Goal: Transaction & Acquisition: Purchase product/service

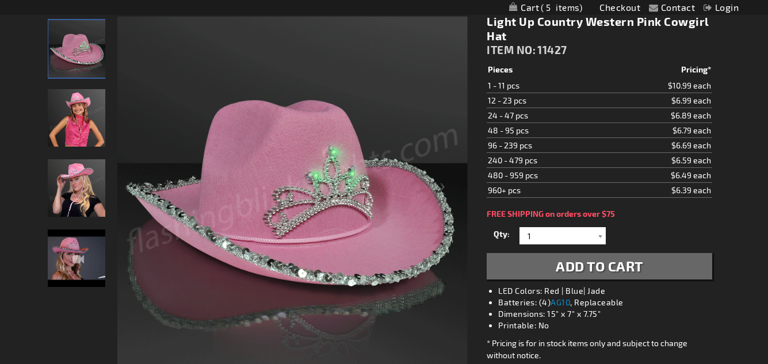
scroll to position [44, 0]
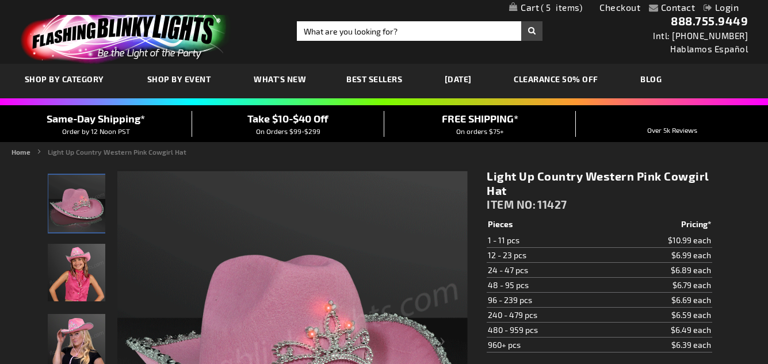
scroll to position [115, 0]
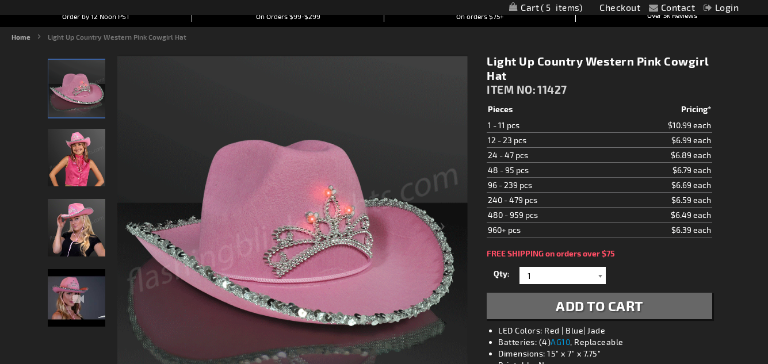
click at [598, 275] on div at bounding box center [599, 275] width 11 height 17
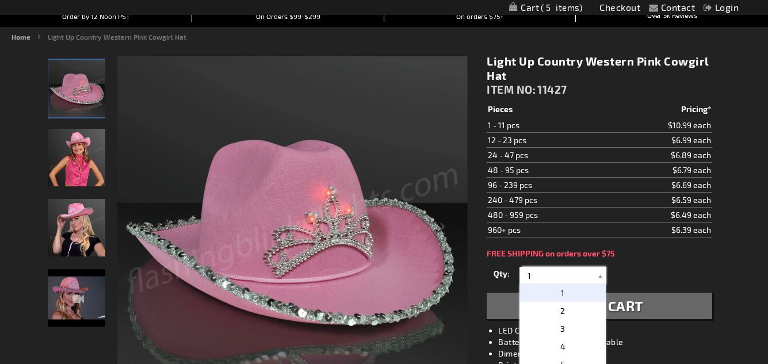
scroll to position [57, 0]
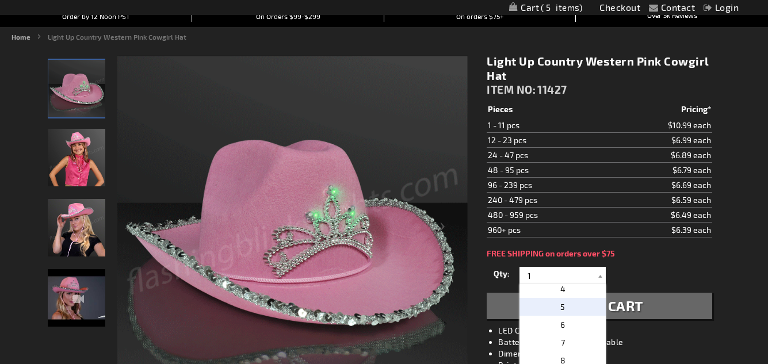
click at [571, 304] on p "5" at bounding box center [562, 307] width 86 height 18
type input "5"
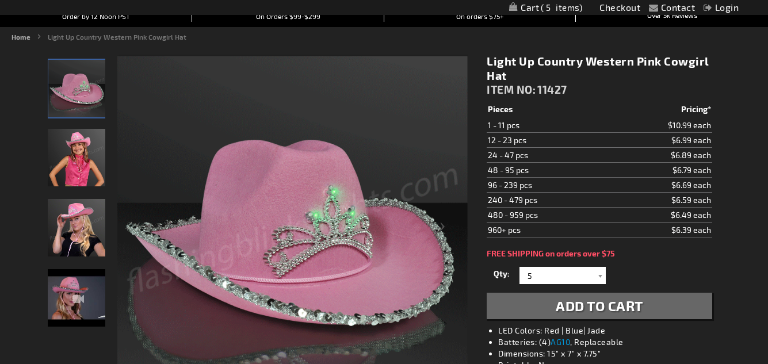
click at [569, 302] on span "Add to Cart" at bounding box center [598, 305] width 87 height 17
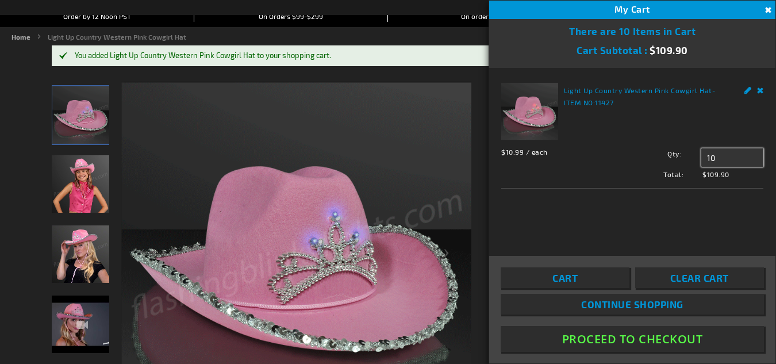
click at [726, 156] on input "10" at bounding box center [732, 157] width 62 height 18
type input "1"
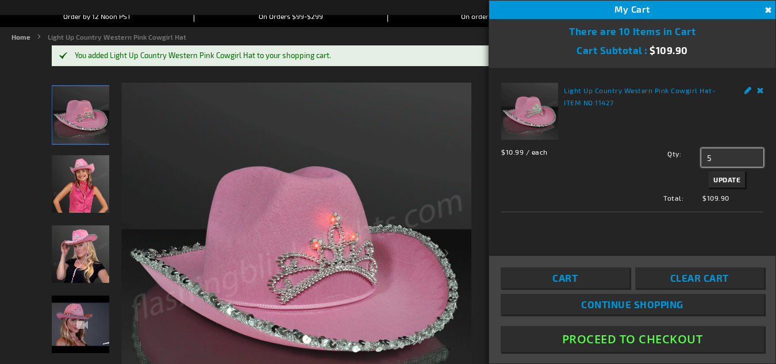
type input "5"
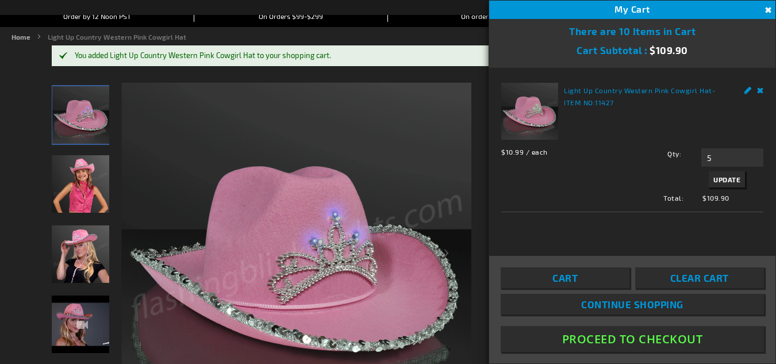
click at [725, 174] on button "Update" at bounding box center [727, 179] width 36 height 16
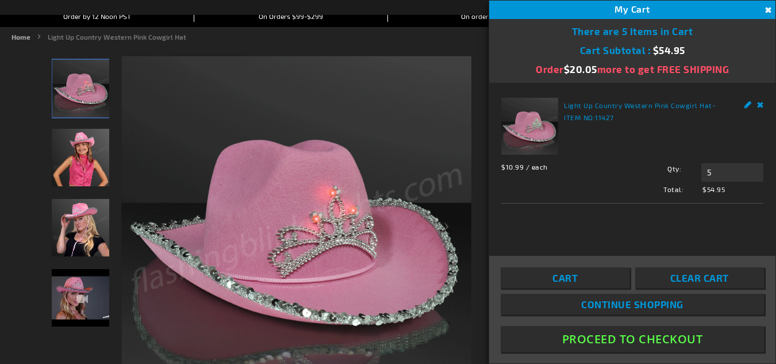
click at [654, 340] on button "Proceed To Checkout" at bounding box center [632, 339] width 263 height 26
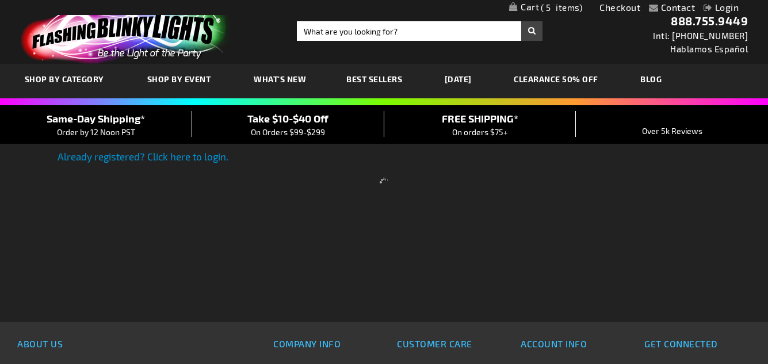
click at [393, 32] on div at bounding box center [384, 182] width 768 height 364
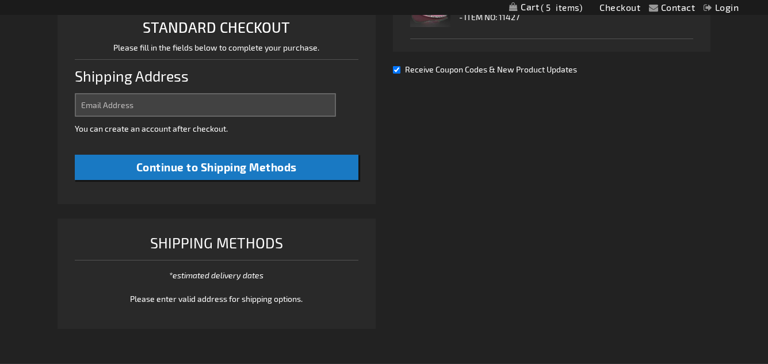
scroll to position [115, 0]
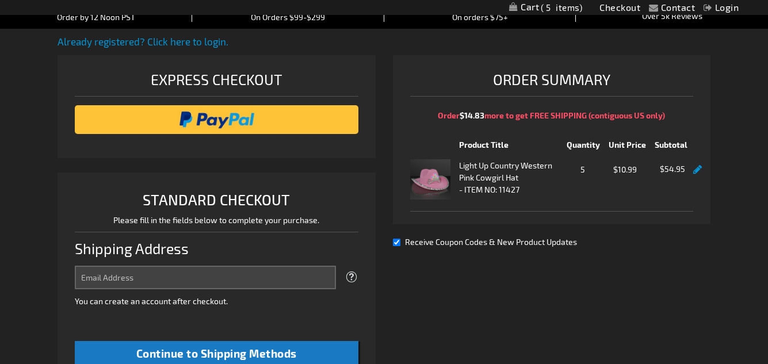
select select "US"
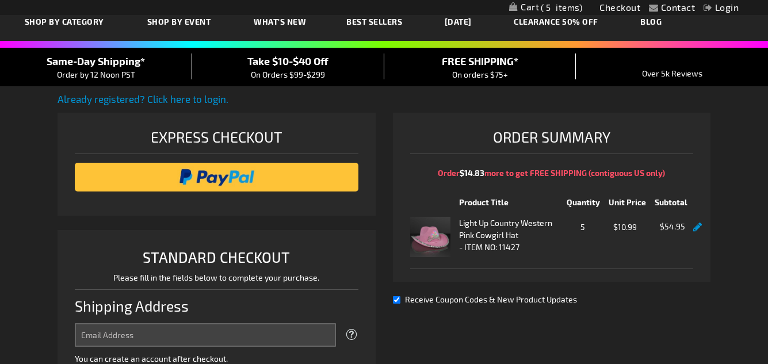
scroll to position [0, 0]
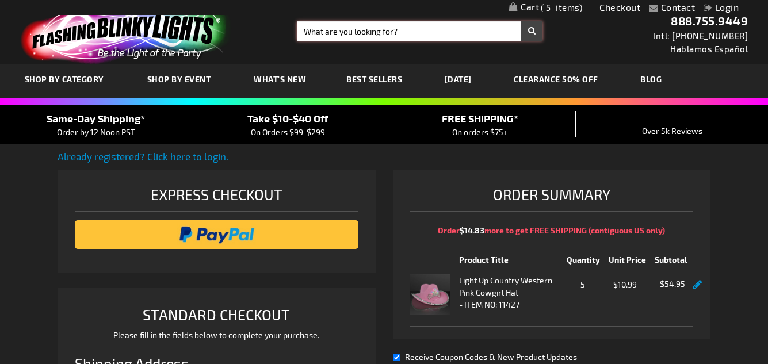
click at [399, 32] on input "Search" at bounding box center [419, 31] width 245 height 20
click at [300, 31] on input "birthday sash and earrings" at bounding box center [419, 31] width 245 height 20
click at [531, 29] on input "cowgirl birthday sash and earrings" at bounding box center [419, 31] width 245 height 20
click at [531, 32] on input "cowgirl birthday sash and earrings" at bounding box center [419, 31] width 245 height 20
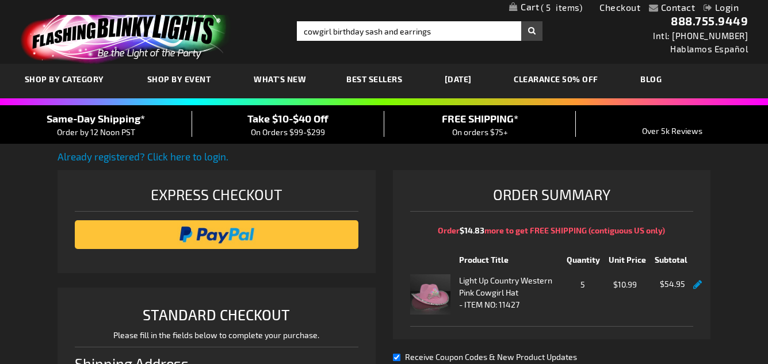
click at [550, 46] on div "Toggle Nav Search Search cowgirl birthday sash and earrings Search 888.755.9449…" at bounding box center [384, 32] width 768 height 64
click at [532, 32] on input "cowgirl birthday sash and earrings" at bounding box center [419, 31] width 245 height 20
click at [502, 60] on div "Toggle Nav Search Search cowgirl birthday sash and earrings Search 888.755.9449…" at bounding box center [384, 32] width 768 height 64
type input "cowgirl birthday sash and earrings"
